Goal: Check status: Check status

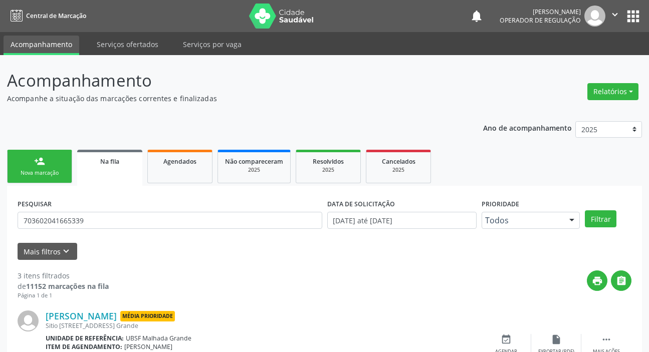
scroll to position [6, 0]
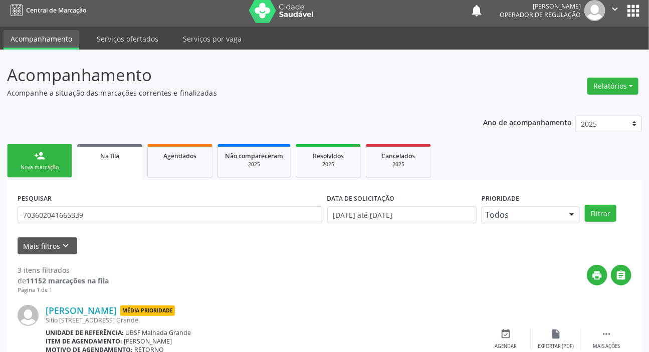
drag, startPoint x: 160, startPoint y: 226, endPoint x: 163, endPoint y: 231, distance: 5.6
click at [163, 231] on form "PESQUISAR 703602041665339 DATA DE SOLICITAÇÃO [DATE] até [DATE] Prioridade Todo…" at bounding box center [325, 223] width 614 height 64
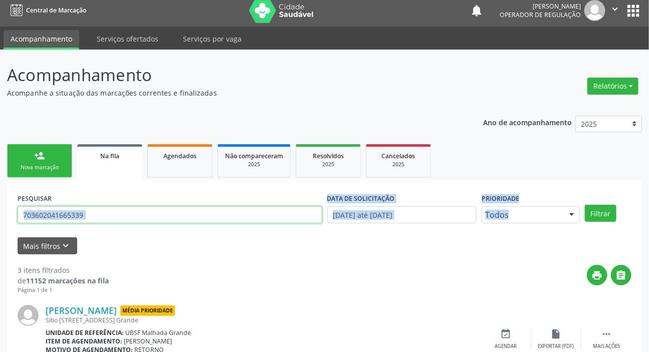
click at [180, 218] on input "703602041665339" at bounding box center [170, 214] width 305 height 17
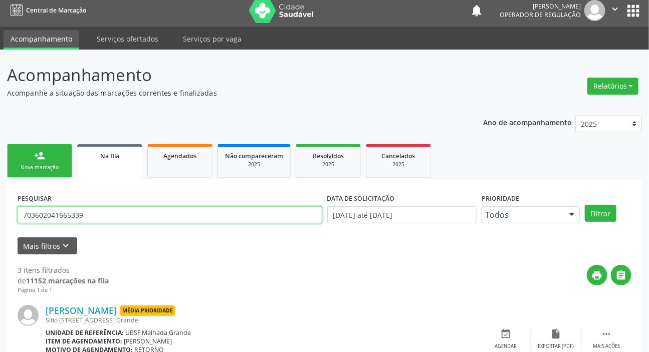
click at [180, 218] on input "703602041665339" at bounding box center [170, 214] width 305 height 17
type input "708008388626523"
click at [585, 205] on button "Filtrar" at bounding box center [601, 213] width 32 height 17
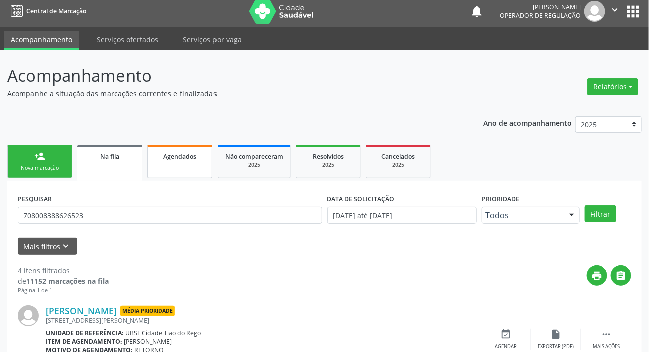
scroll to position [5, 0]
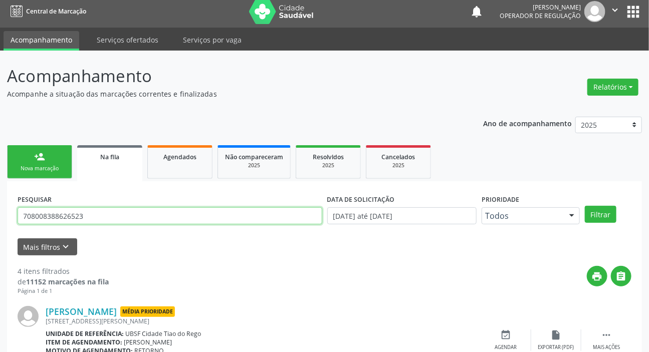
click at [100, 211] on input "708008388626523" at bounding box center [170, 215] width 305 height 17
click at [100, 213] on input "708008388626523" at bounding box center [170, 215] width 305 height 17
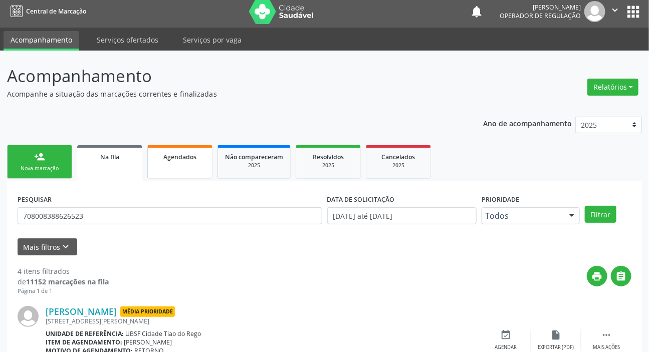
click at [201, 172] on link "Agendados" at bounding box center [179, 162] width 65 height 34
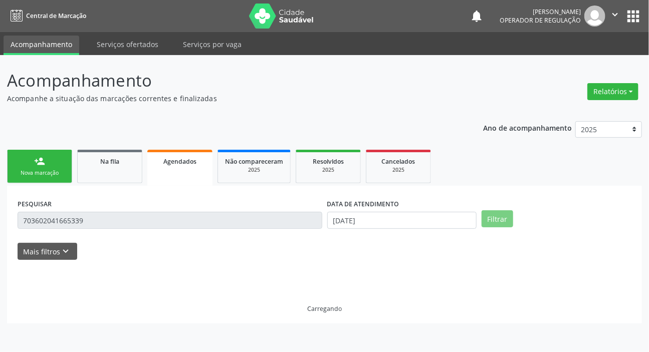
scroll to position [0, 0]
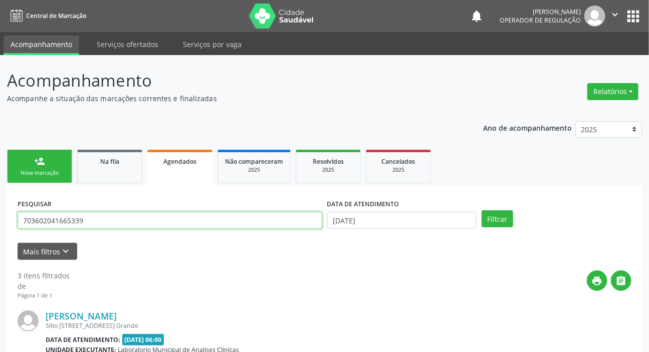
click at [144, 215] on input "703602041665339" at bounding box center [170, 220] width 305 height 17
click at [147, 215] on input "703602041665339" at bounding box center [170, 220] width 305 height 17
paste input "8008388626523"
type input "708008388626523"
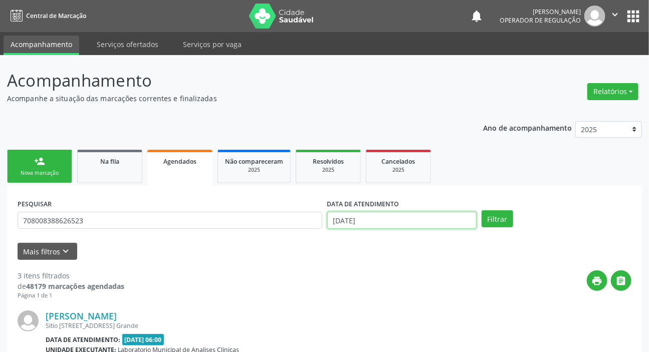
click at [376, 213] on input "[DATE]" at bounding box center [402, 220] width 150 height 17
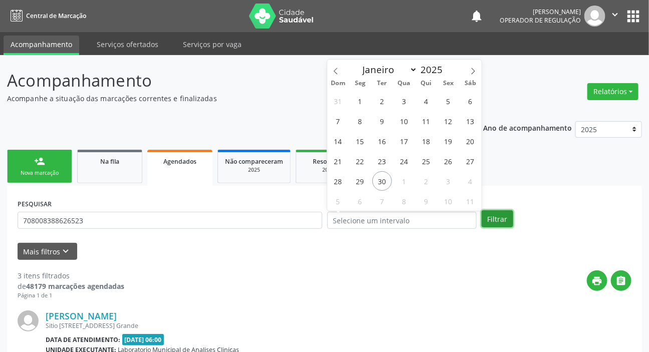
click at [495, 220] on button "Filtrar" at bounding box center [497, 218] width 32 height 17
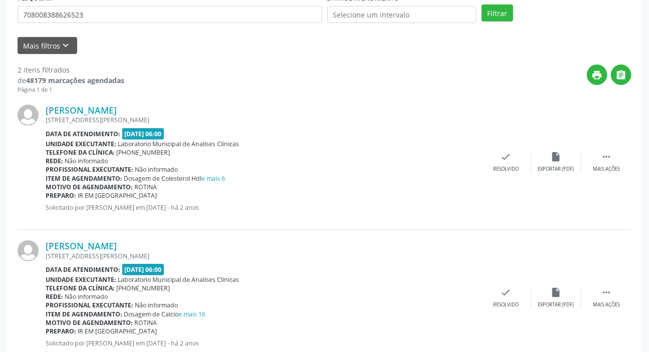
scroll to position [190, 0]
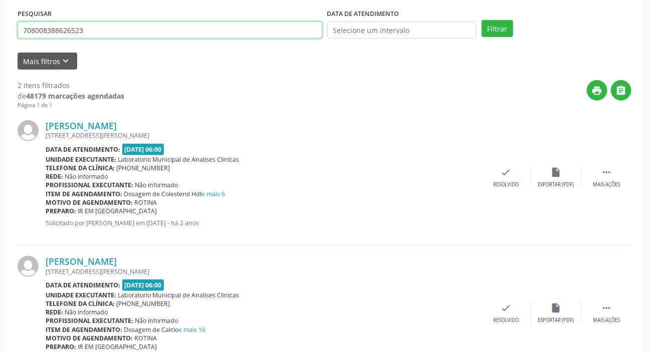
click at [120, 35] on input "708008388626523" at bounding box center [170, 30] width 305 height 17
click at [481, 20] on button "Filtrar" at bounding box center [497, 28] width 32 height 17
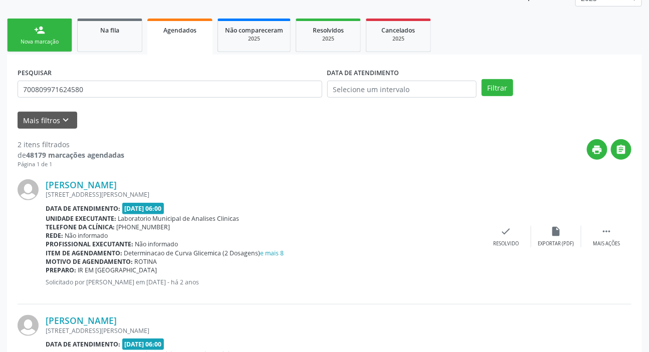
scroll to position [8, 0]
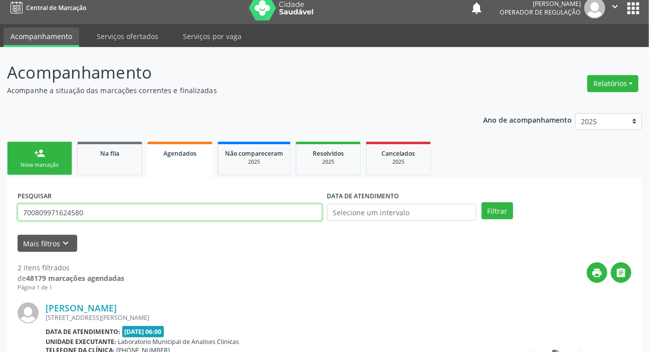
click at [106, 218] on input "700809971624580" at bounding box center [170, 212] width 305 height 17
type input "708304278924760"
click at [481, 202] on button "Filtrar" at bounding box center [497, 210] width 32 height 17
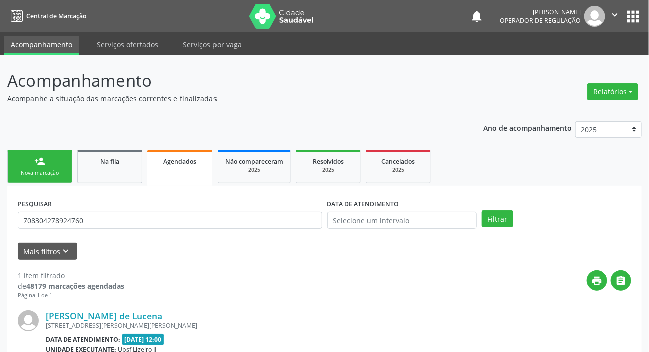
scroll to position [109, 0]
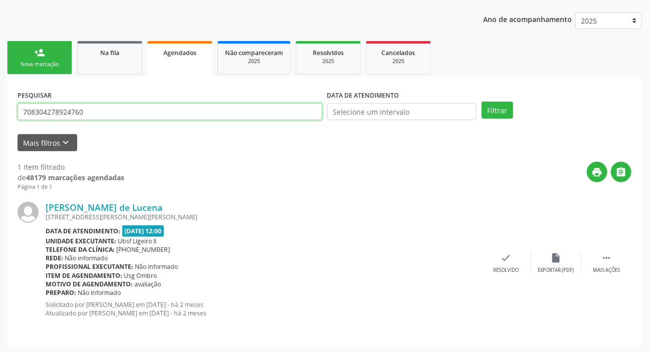
click at [111, 117] on input "708304278924760" at bounding box center [170, 111] width 305 height 17
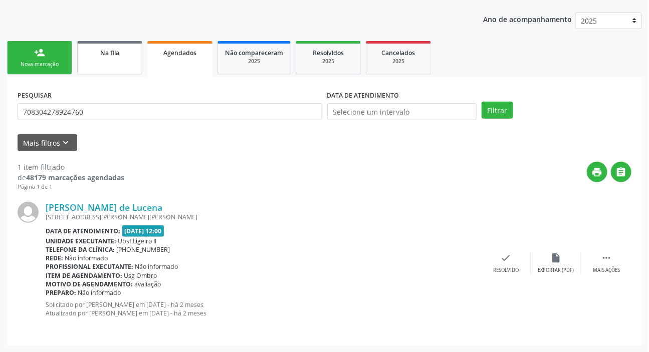
click at [118, 64] on link "Na fila" at bounding box center [109, 58] width 65 height 34
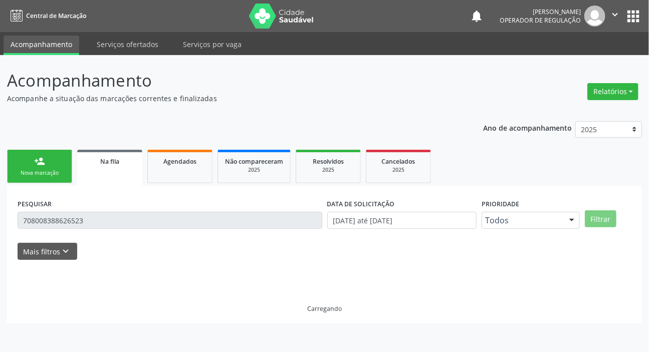
scroll to position [0, 0]
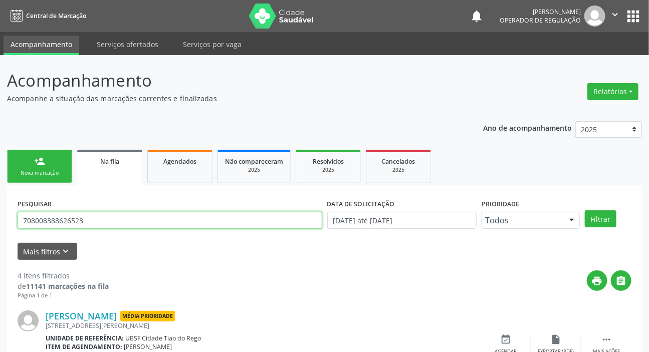
click at [145, 222] on input "708008388626523" at bounding box center [170, 220] width 305 height 17
paste input "304278924760"
type input "708304278924760"
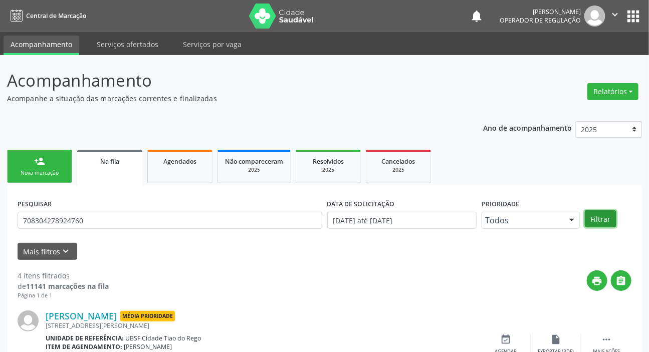
click at [601, 216] on button "Filtrar" at bounding box center [601, 218] width 32 height 17
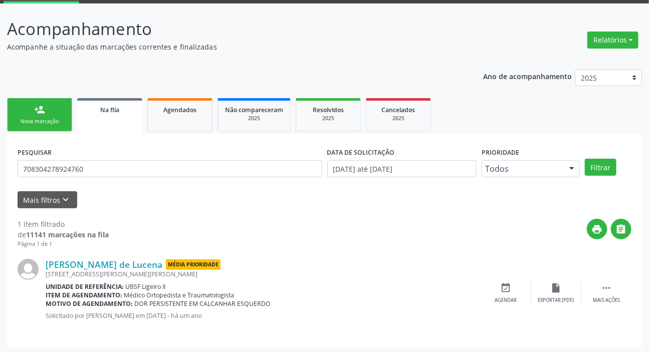
scroll to position [54, 0]
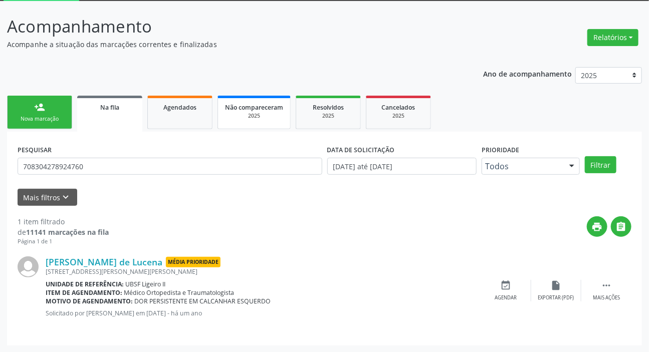
click at [278, 109] on span "Não compareceram" at bounding box center [254, 107] width 58 height 9
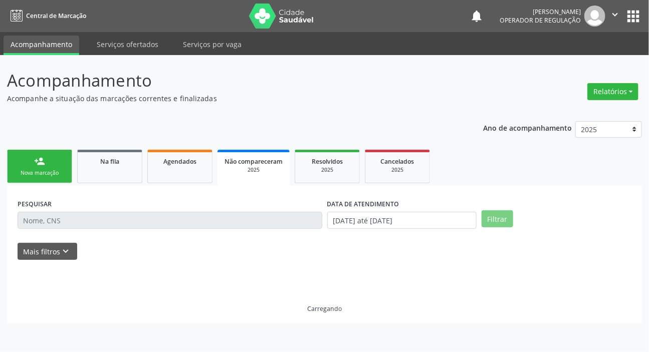
scroll to position [0, 0]
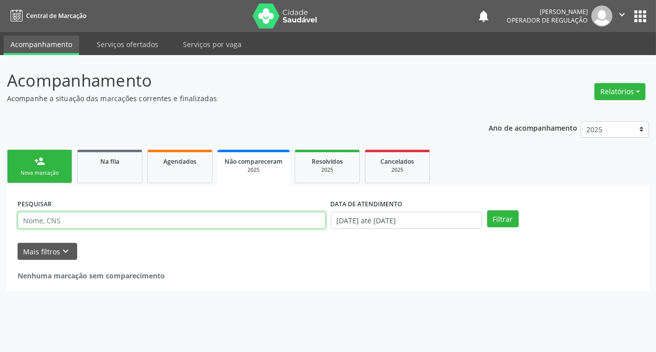
click at [274, 224] on input "text" at bounding box center [172, 220] width 308 height 17
paste input "708304278924760"
type input "708304278924760"
click at [487, 210] on button "Filtrar" at bounding box center [503, 218] width 32 height 17
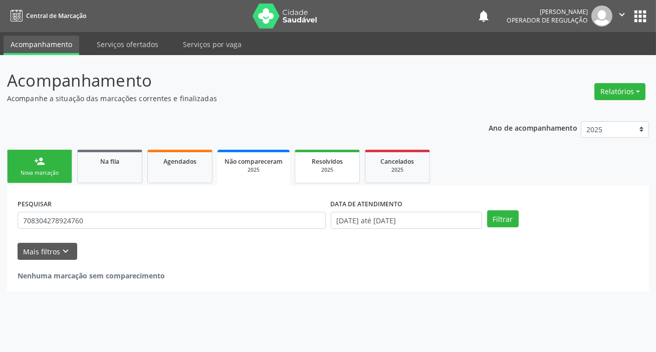
click at [340, 172] on div "2025" at bounding box center [327, 170] width 50 height 8
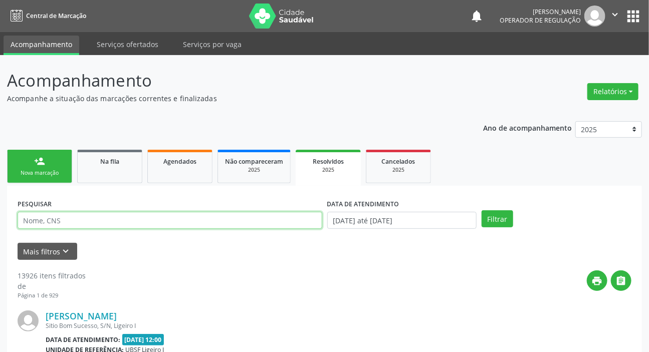
click at [246, 221] on input "text" at bounding box center [170, 220] width 305 height 17
paste input "708304278924760"
type input "708304278924760"
click at [481, 210] on button "Filtrar" at bounding box center [497, 218] width 32 height 17
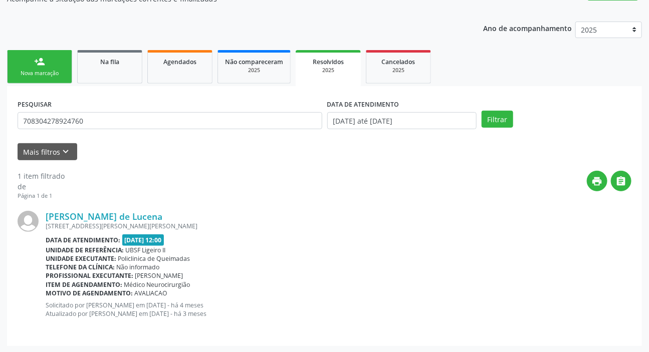
scroll to position [100, 0]
